Goal: Navigation & Orientation: Find specific page/section

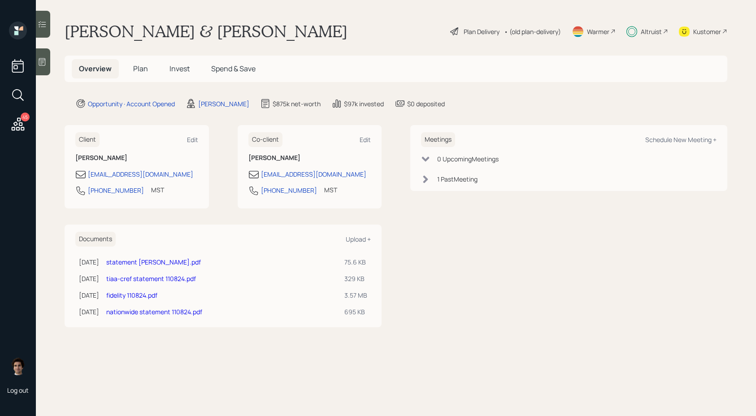
click at [149, 71] on h5 "Plan" at bounding box center [140, 68] width 29 height 19
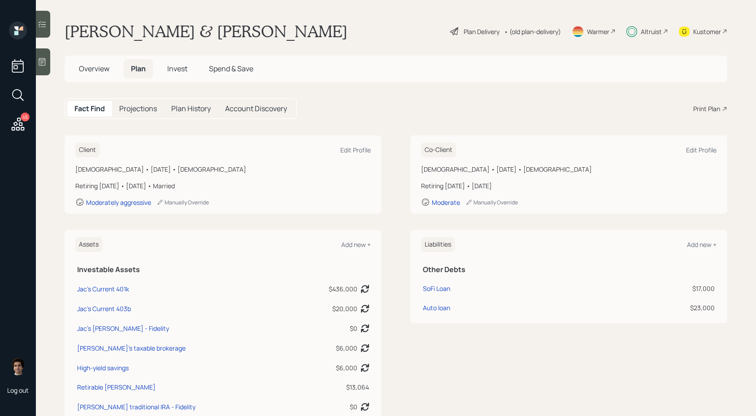
click at [105, 70] on span "Overview" at bounding box center [94, 69] width 31 height 10
